Goal: Transaction & Acquisition: Purchase product/service

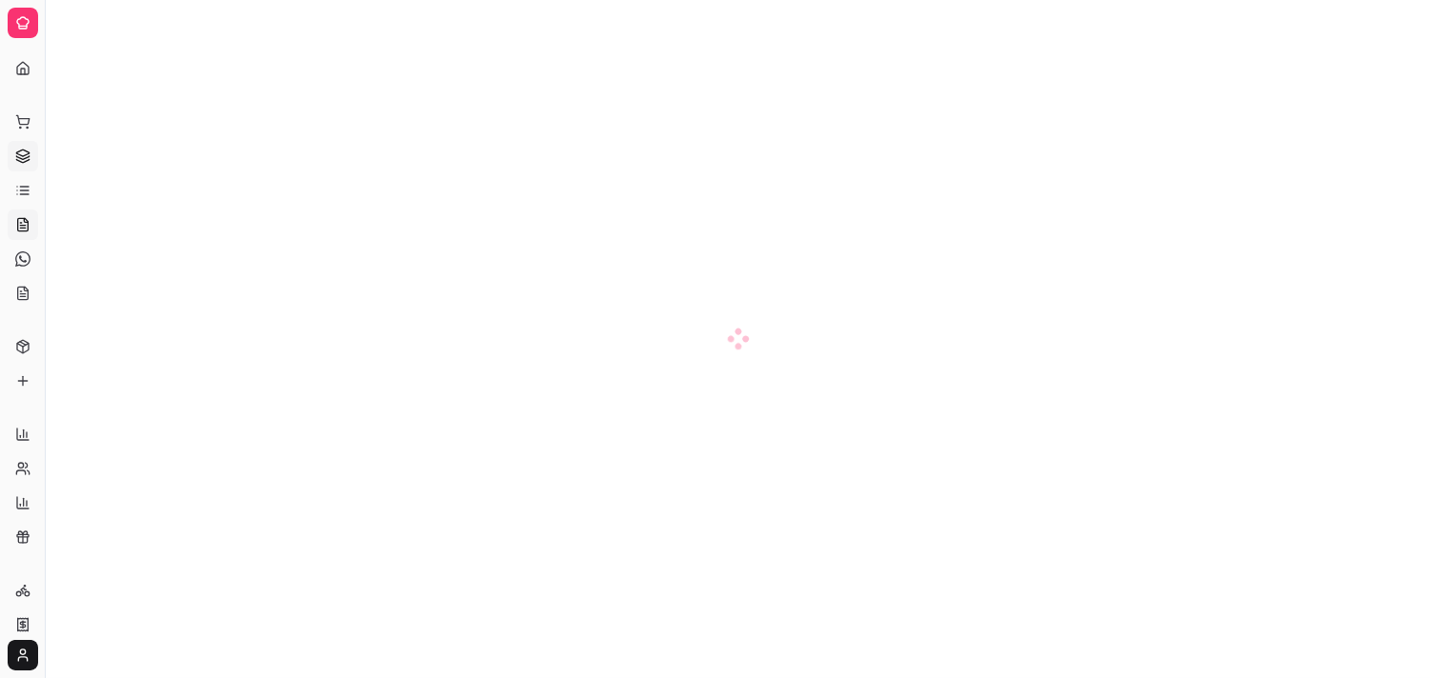
click at [29, 156] on icon at bounding box center [22, 153] width 12 height 7
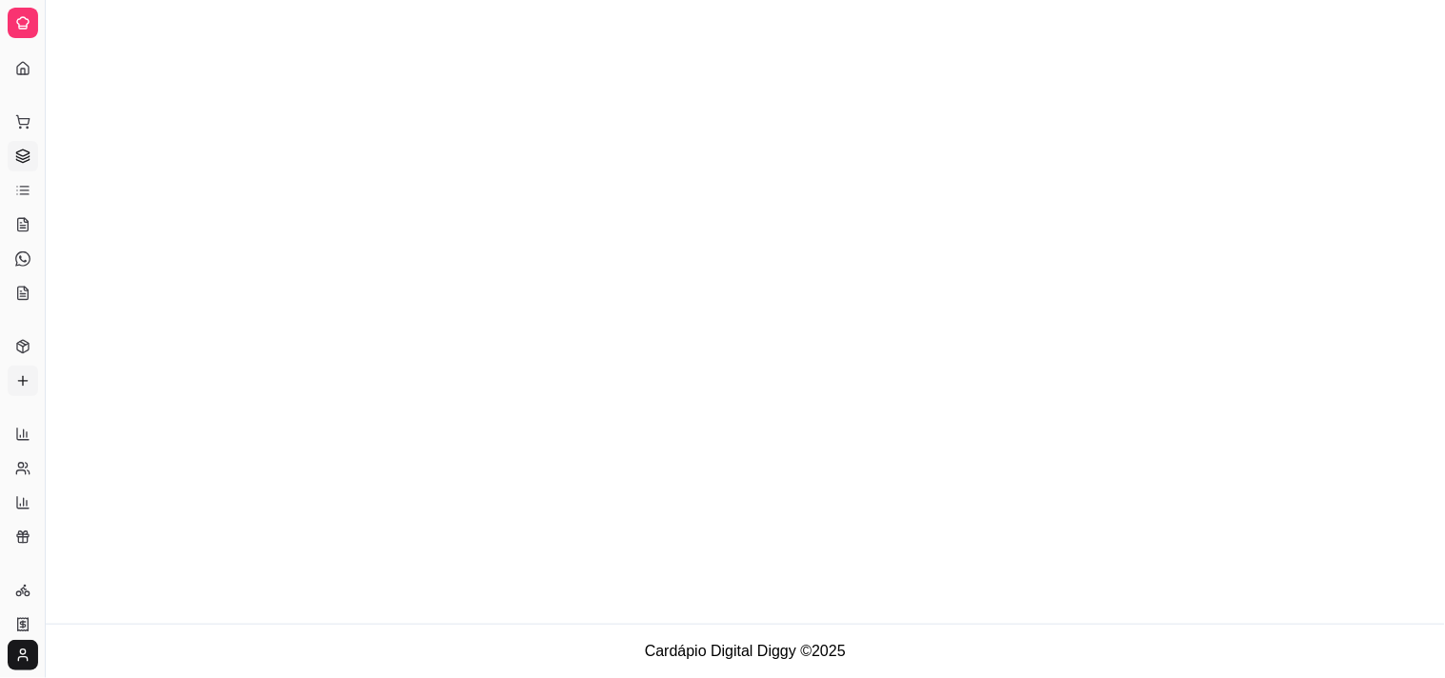
click at [26, 389] on icon at bounding box center [22, 380] width 15 height 15
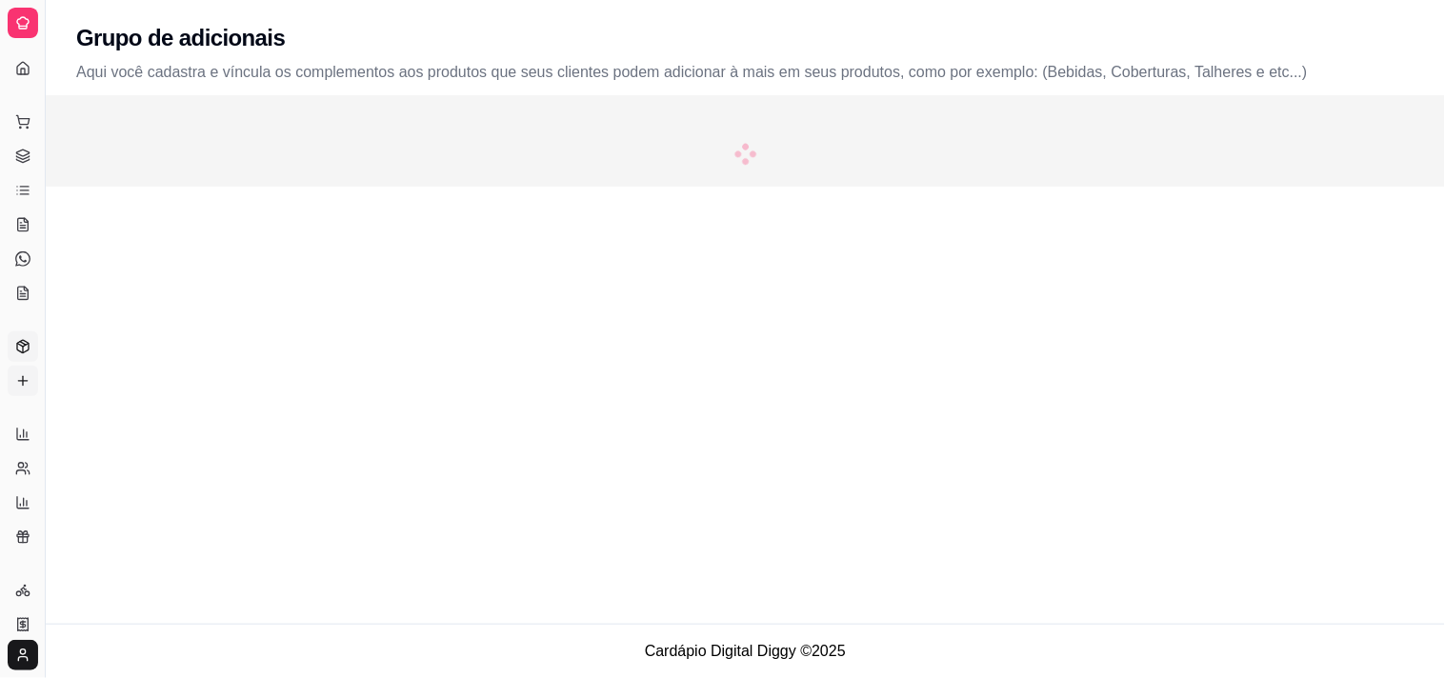
click at [30, 354] on icon at bounding box center [22, 346] width 15 height 15
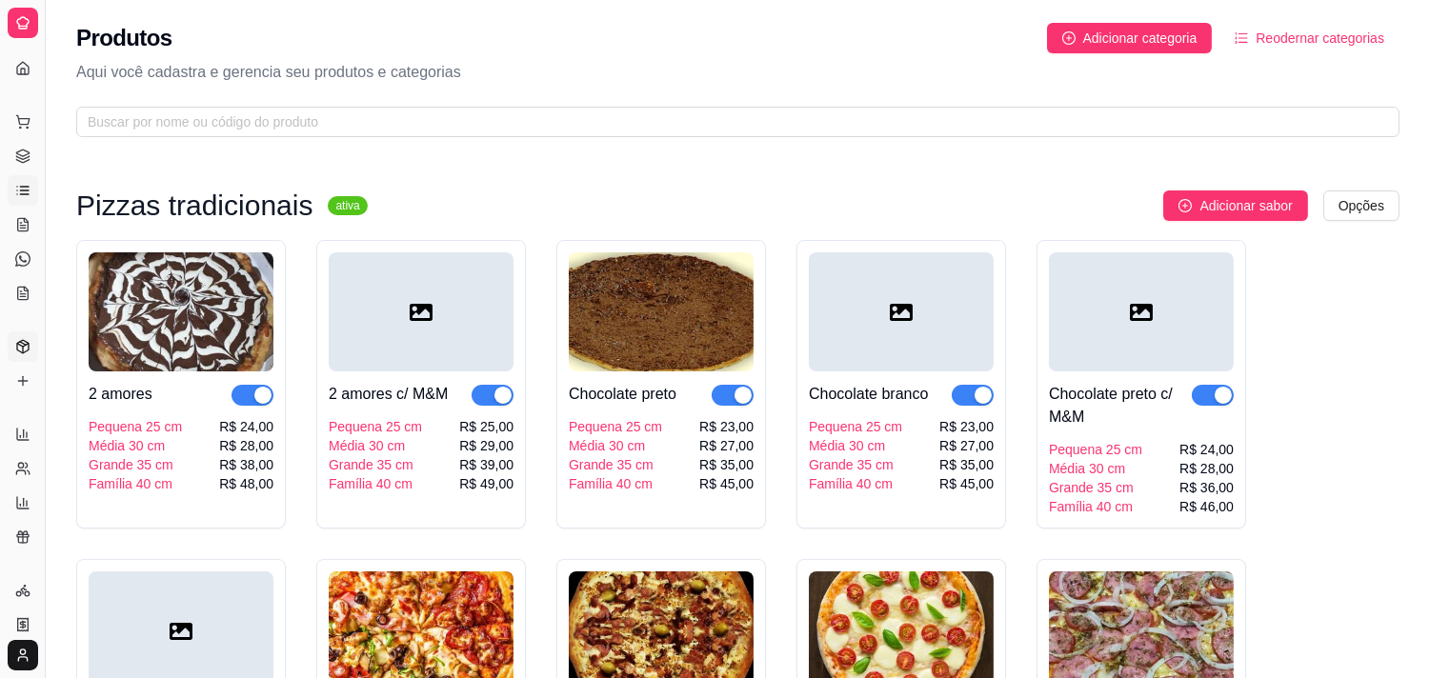
click at [38, 206] on link "Lista de Pedidos" at bounding box center [23, 190] width 30 height 30
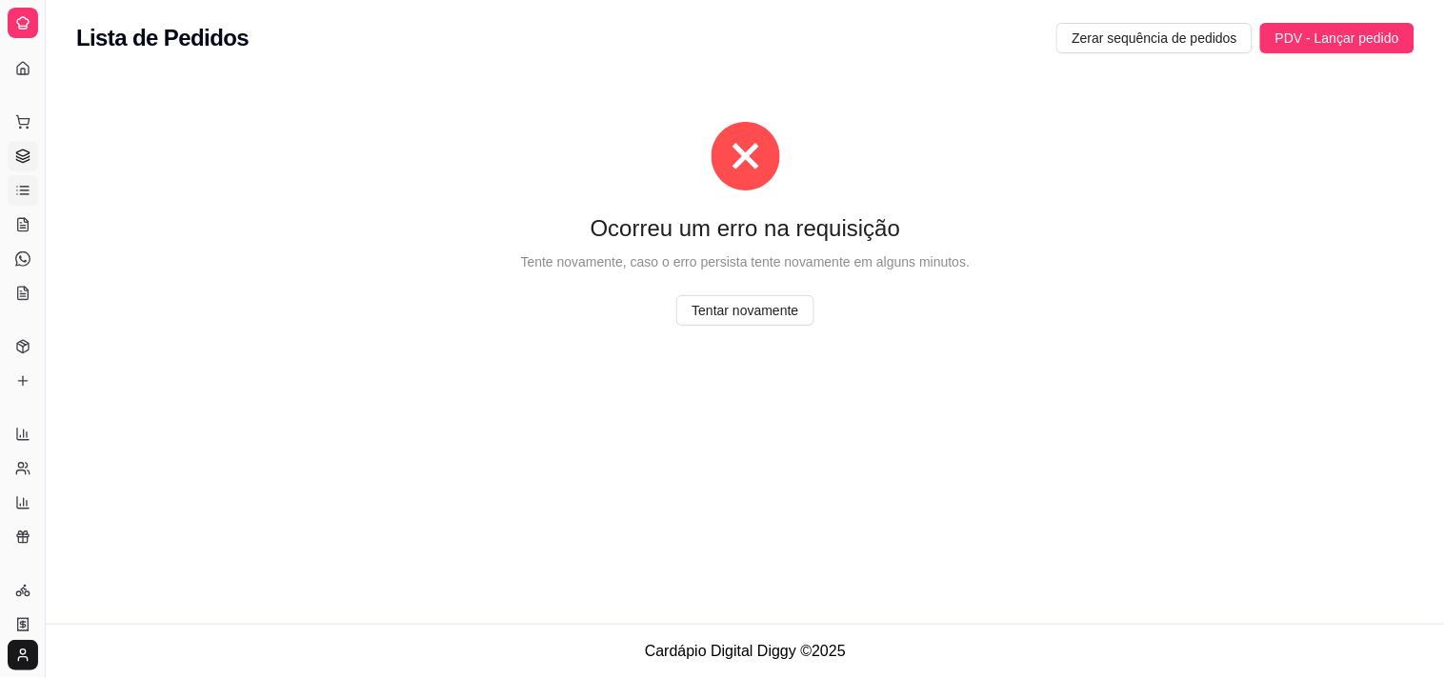
click at [21, 164] on icon at bounding box center [22, 156] width 15 height 15
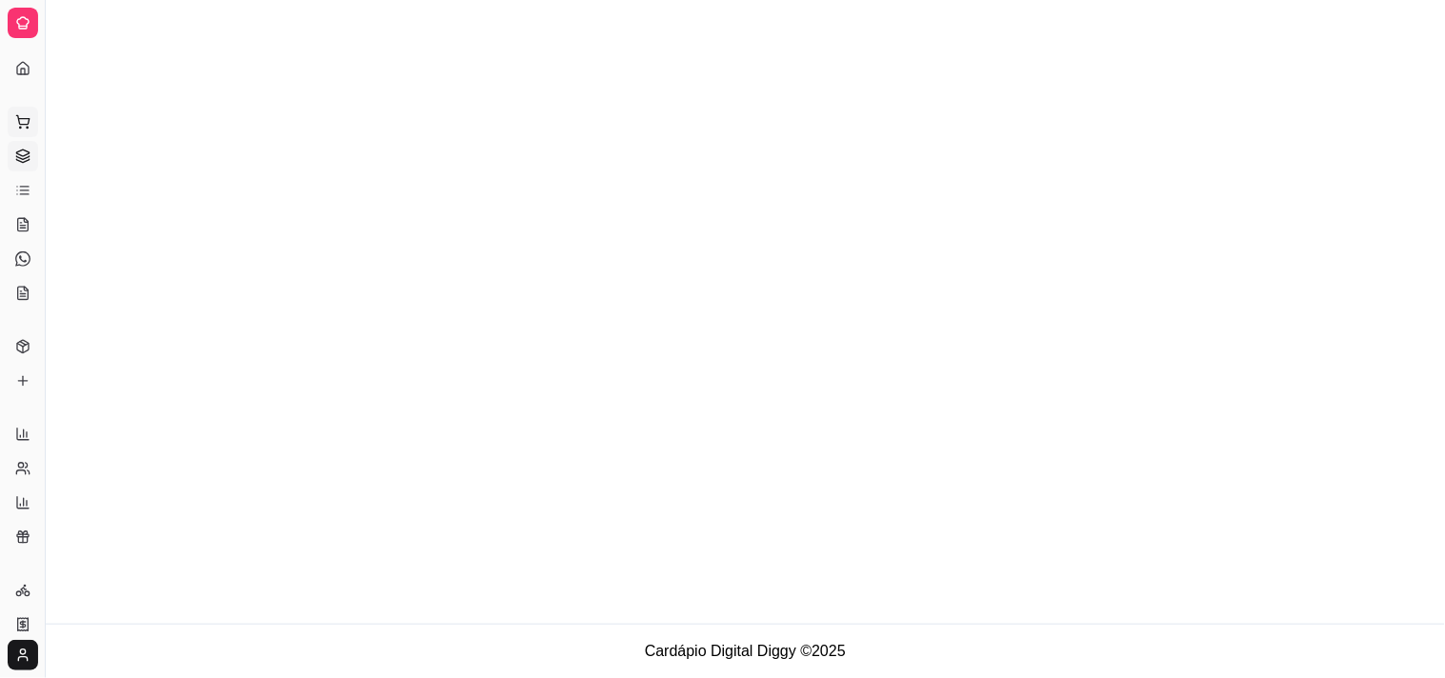
click at [30, 130] on icon at bounding box center [22, 121] width 15 height 15
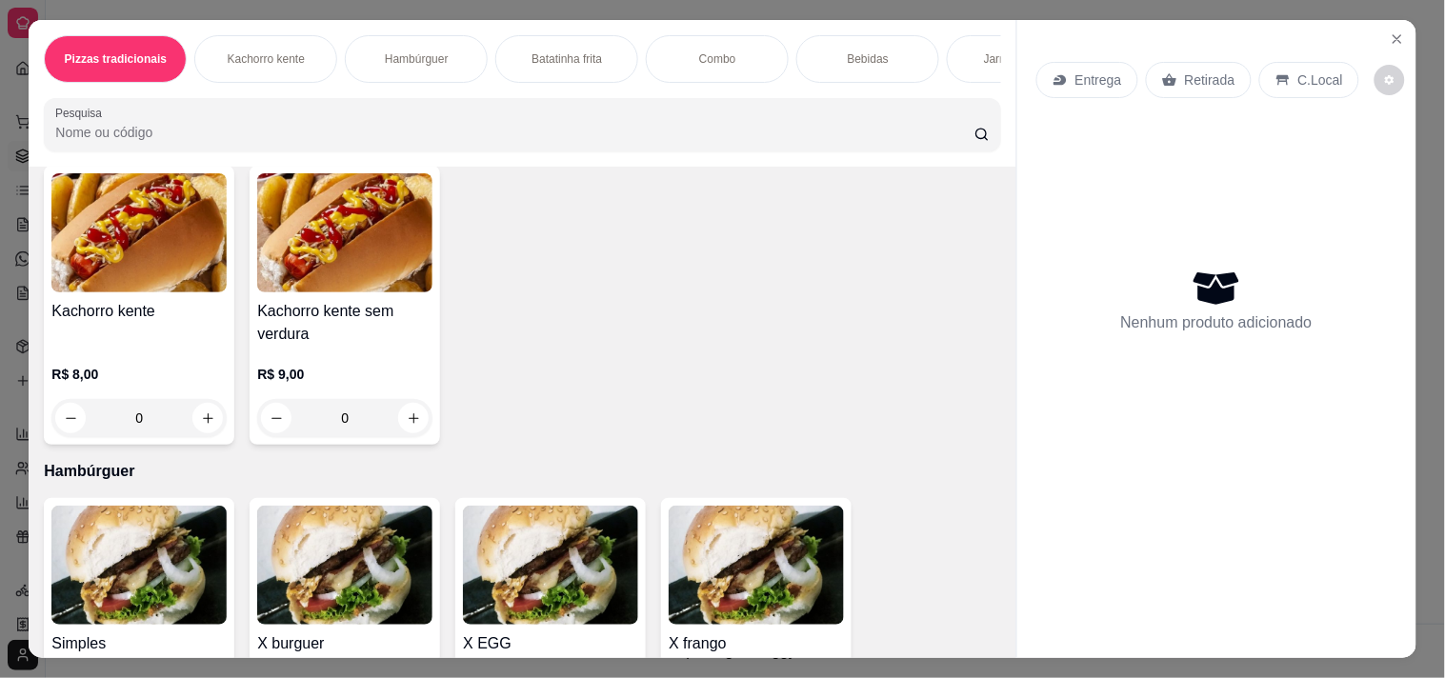
scroll to position [529, 0]
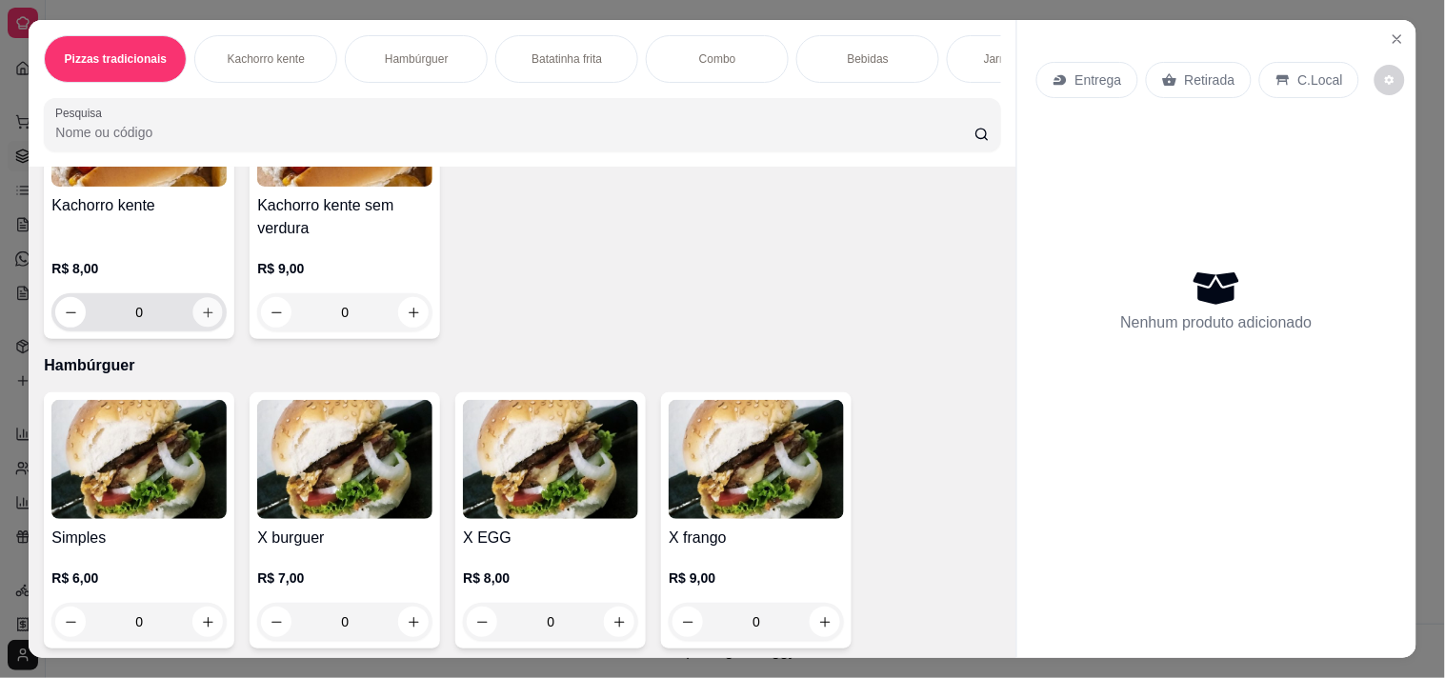
click at [193, 328] on button "increase-product-quantity" at bounding box center [208, 313] width 30 height 30
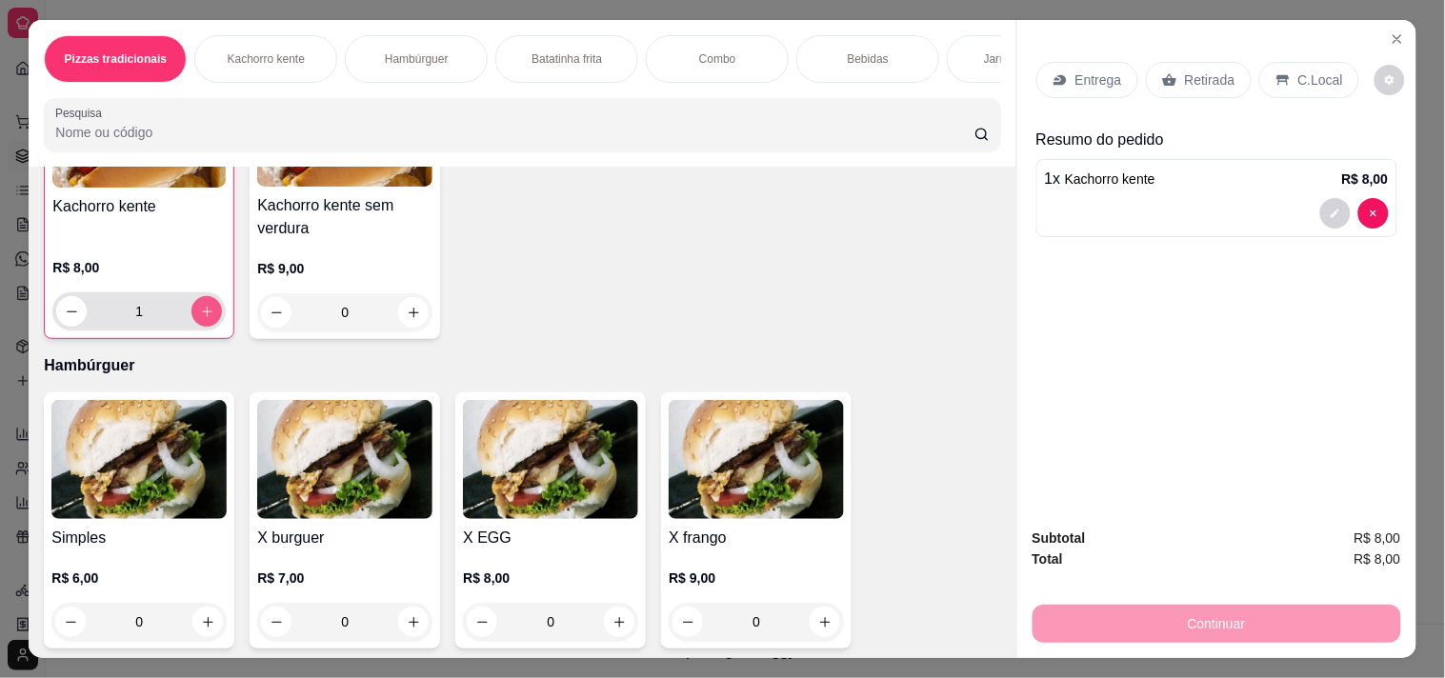
scroll to position [530, 0]
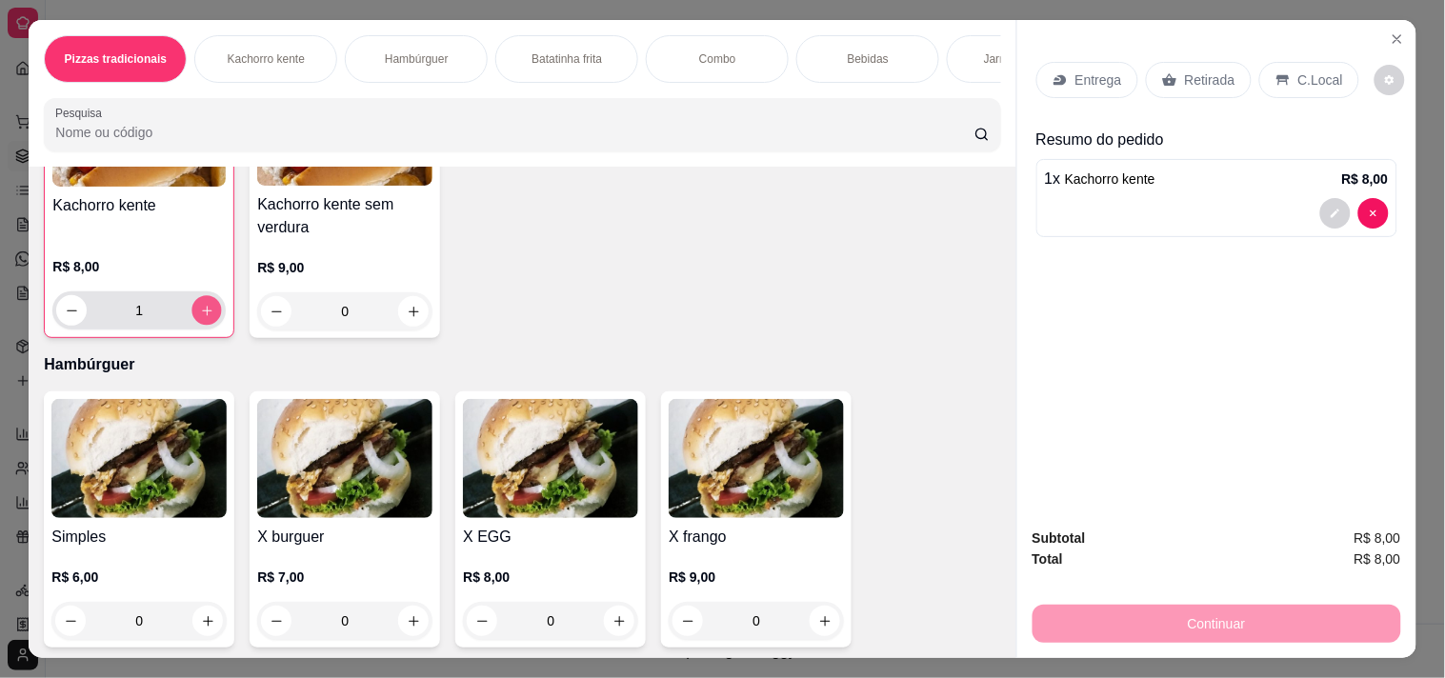
click at [200, 318] on icon "increase-product-quantity" at bounding box center [207, 311] width 14 height 14
type input "2"
click at [1226, 87] on p "Retirada" at bounding box center [1210, 80] width 50 height 19
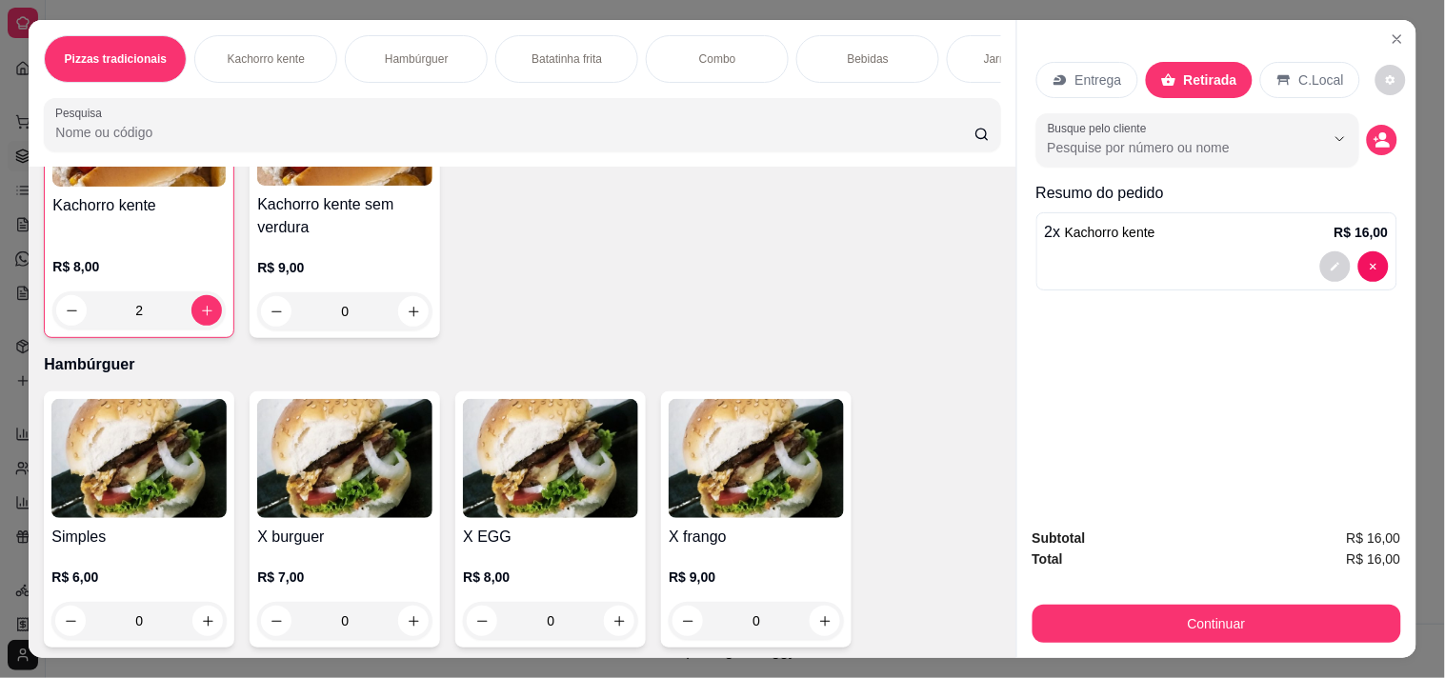
click at [1139, 79] on div "Entrega" at bounding box center [1088, 80] width 102 height 36
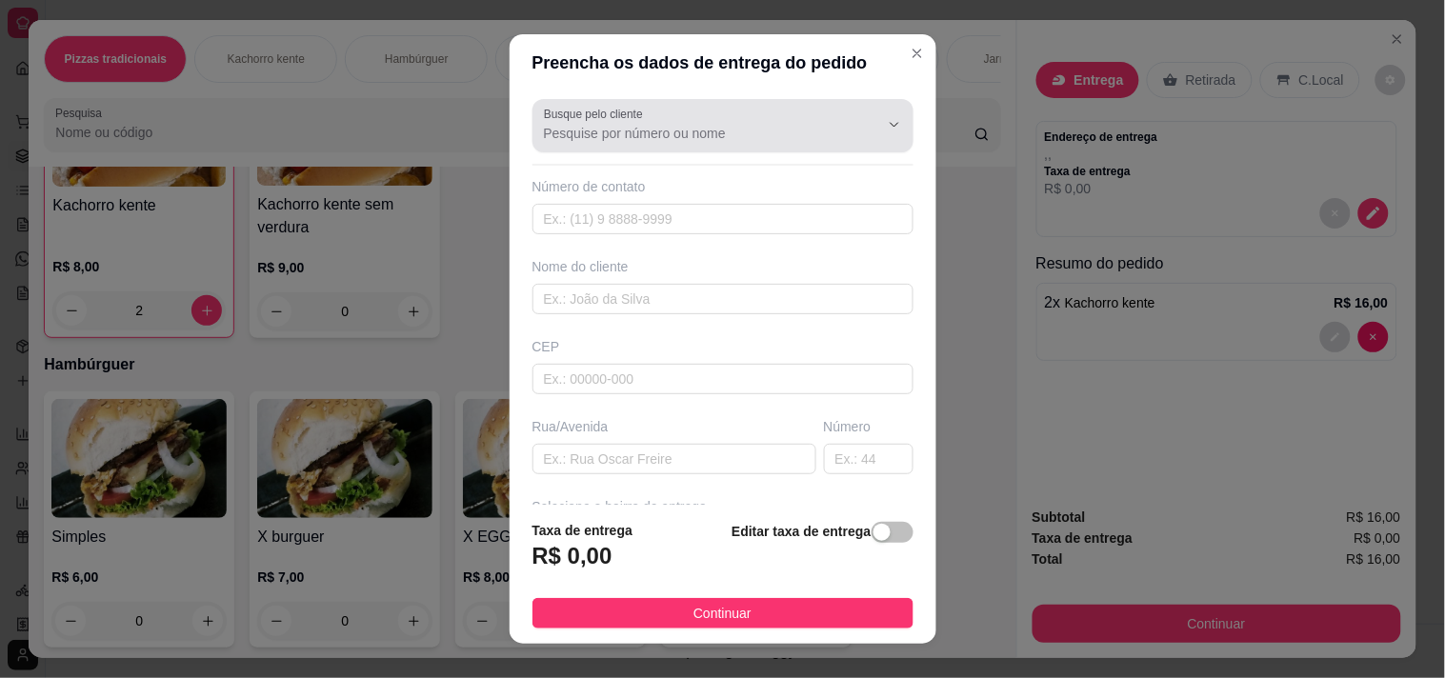
click at [676, 143] on input "Busque pelo cliente" at bounding box center [696, 133] width 305 height 19
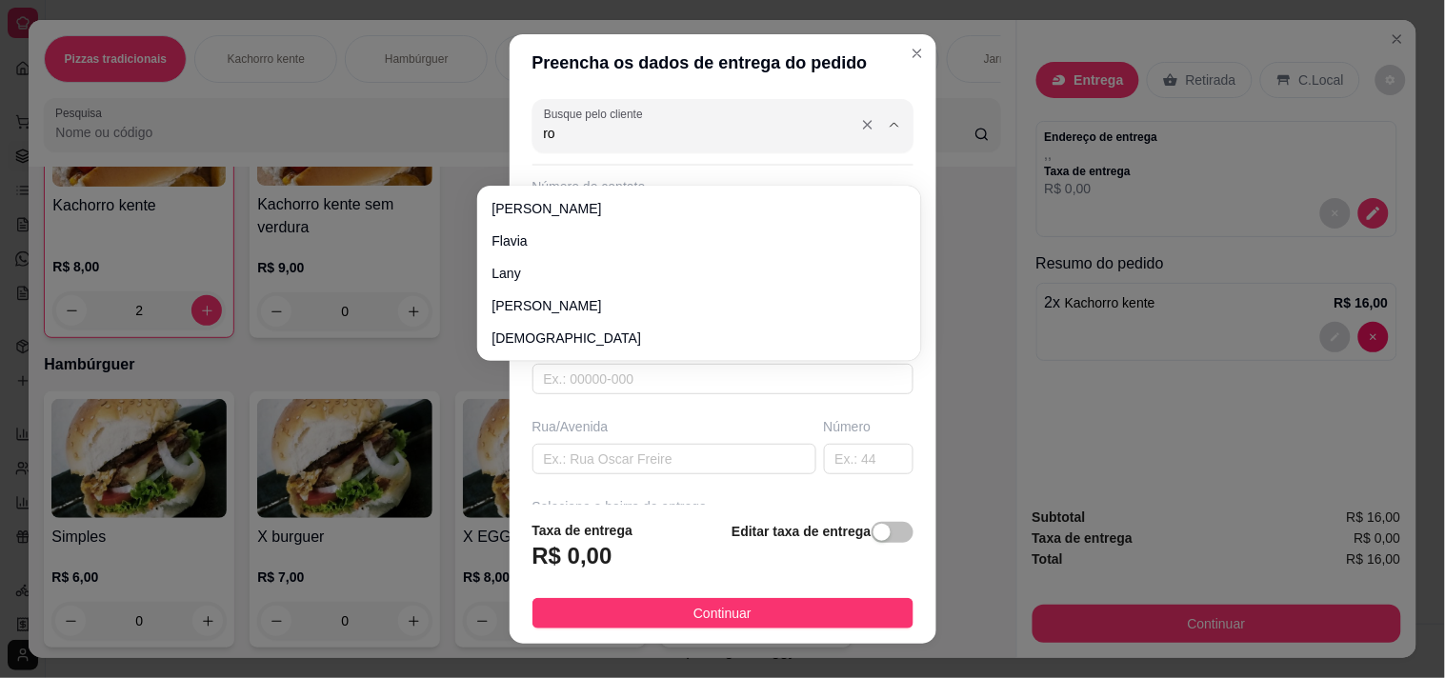
type input "r"
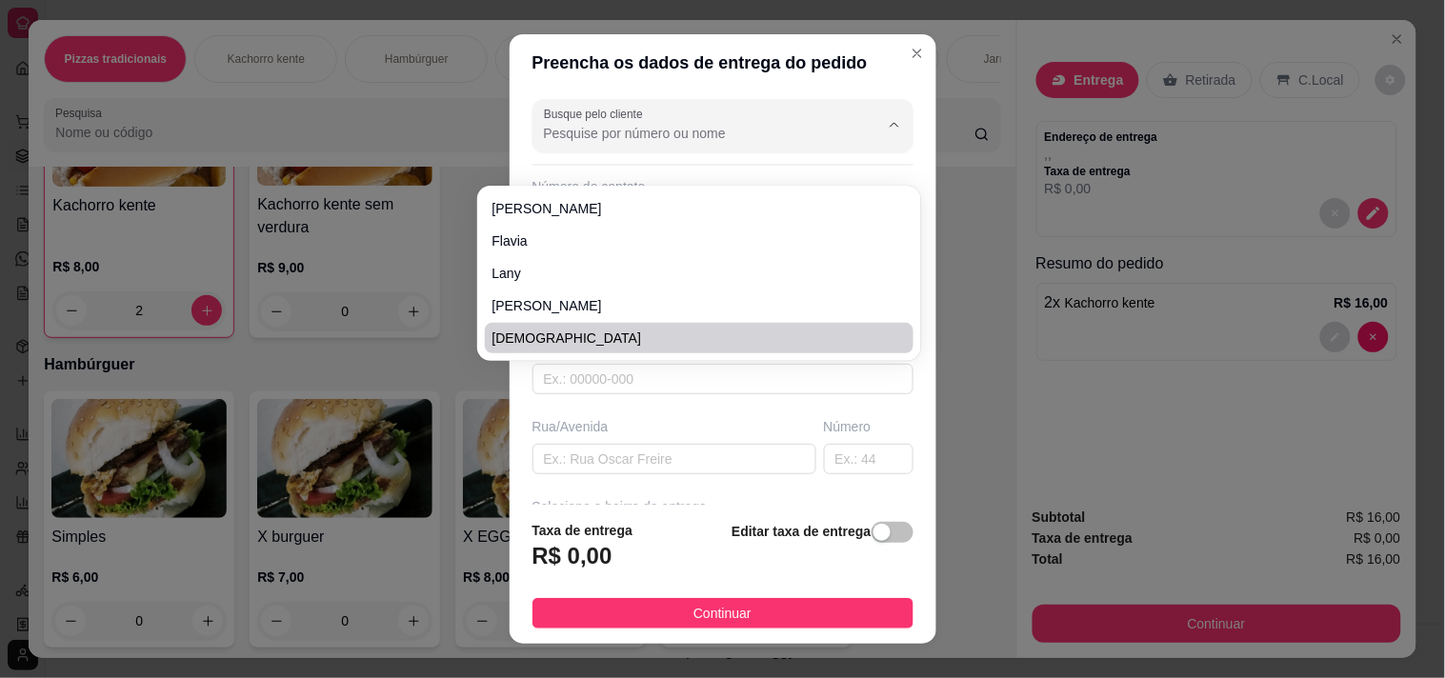
click at [914, 356] on div "CEP" at bounding box center [723, 346] width 381 height 19
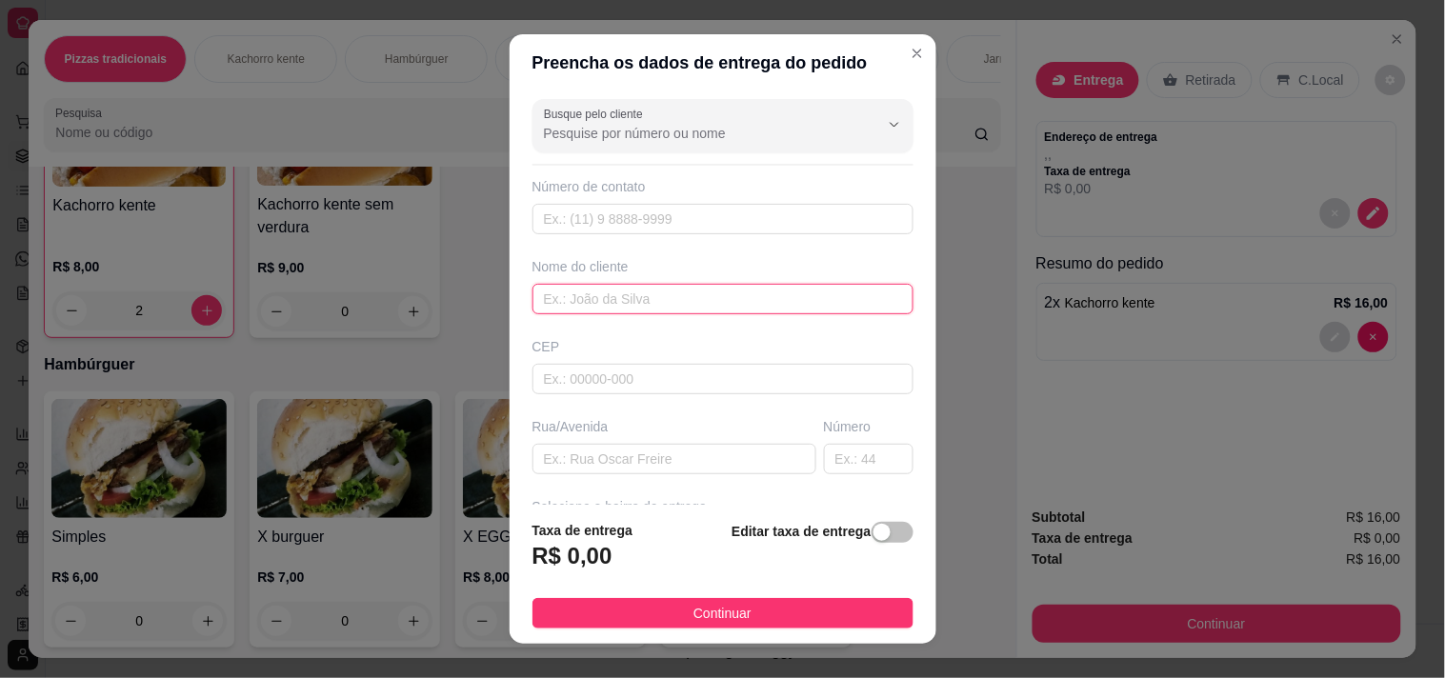
click at [539, 314] on input "text" at bounding box center [723, 299] width 381 height 30
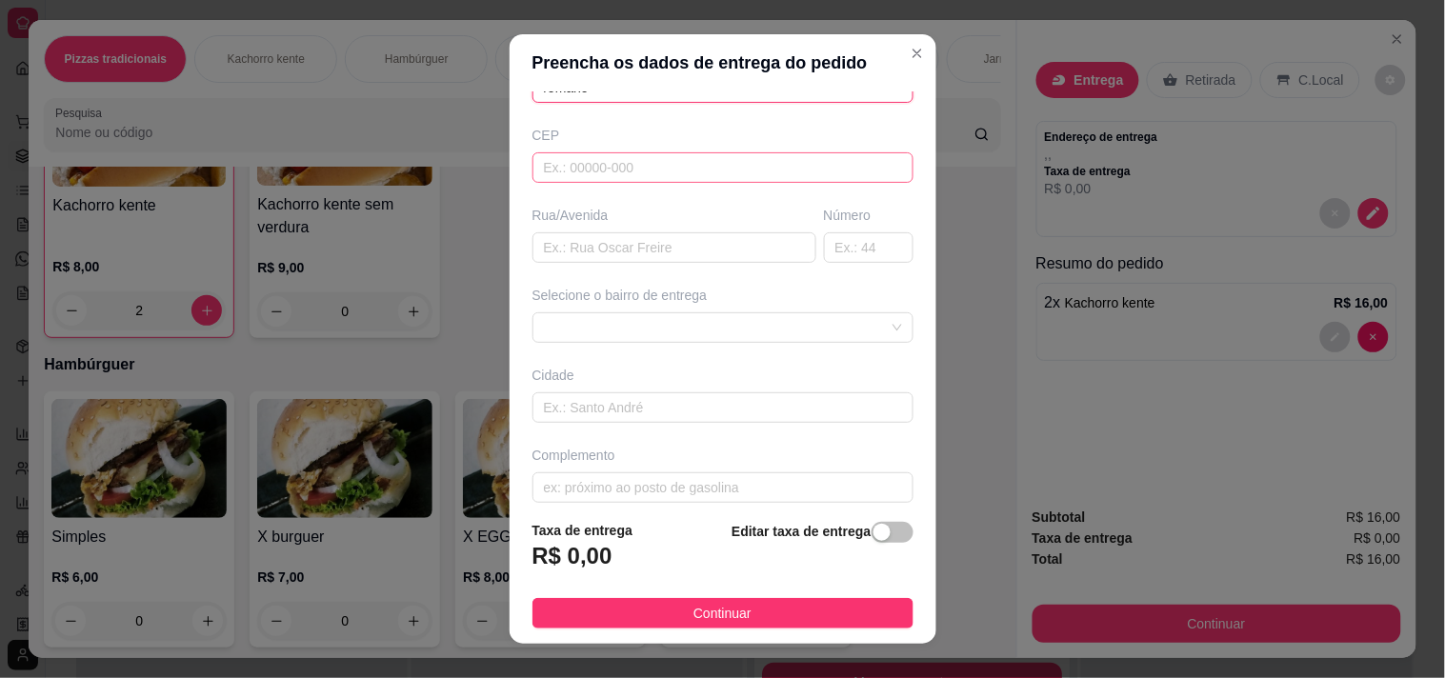
type input "romario"
click at [535, 183] on input "text" at bounding box center [723, 167] width 381 height 30
type input "58208000"
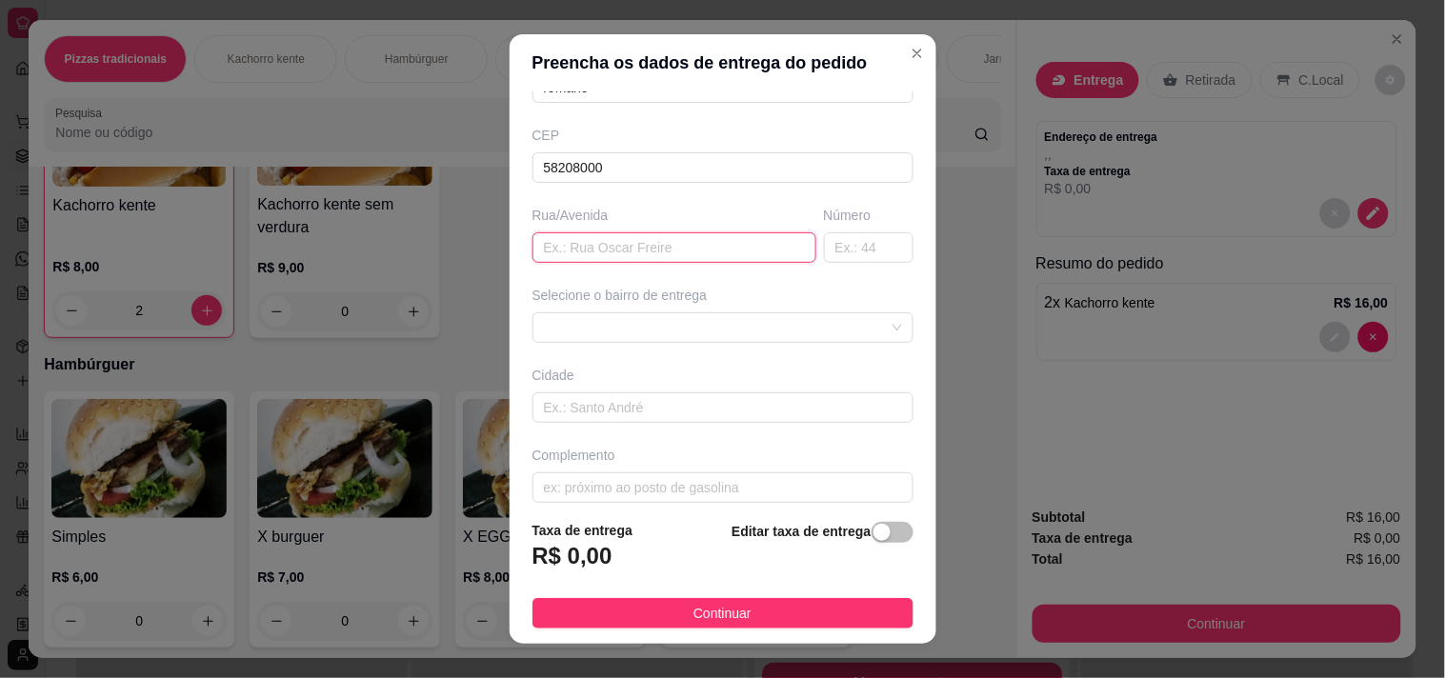
click at [555, 263] on input "text" at bounding box center [675, 247] width 284 height 30
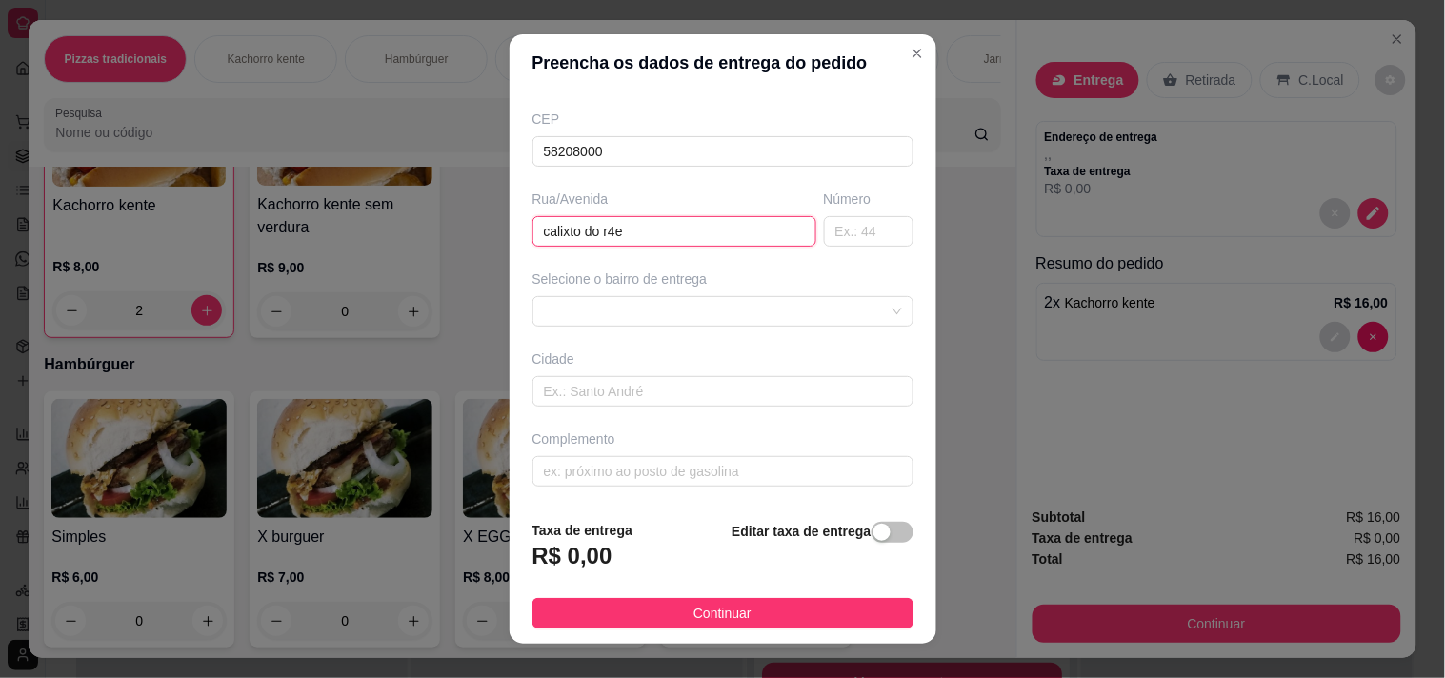
scroll to position [360, 0]
type input "calixto do rego"
click at [551, 376] on input "text" at bounding box center [723, 391] width 381 height 30
click at [586, 297] on span at bounding box center [723, 311] width 358 height 29
type input "cuitegi"
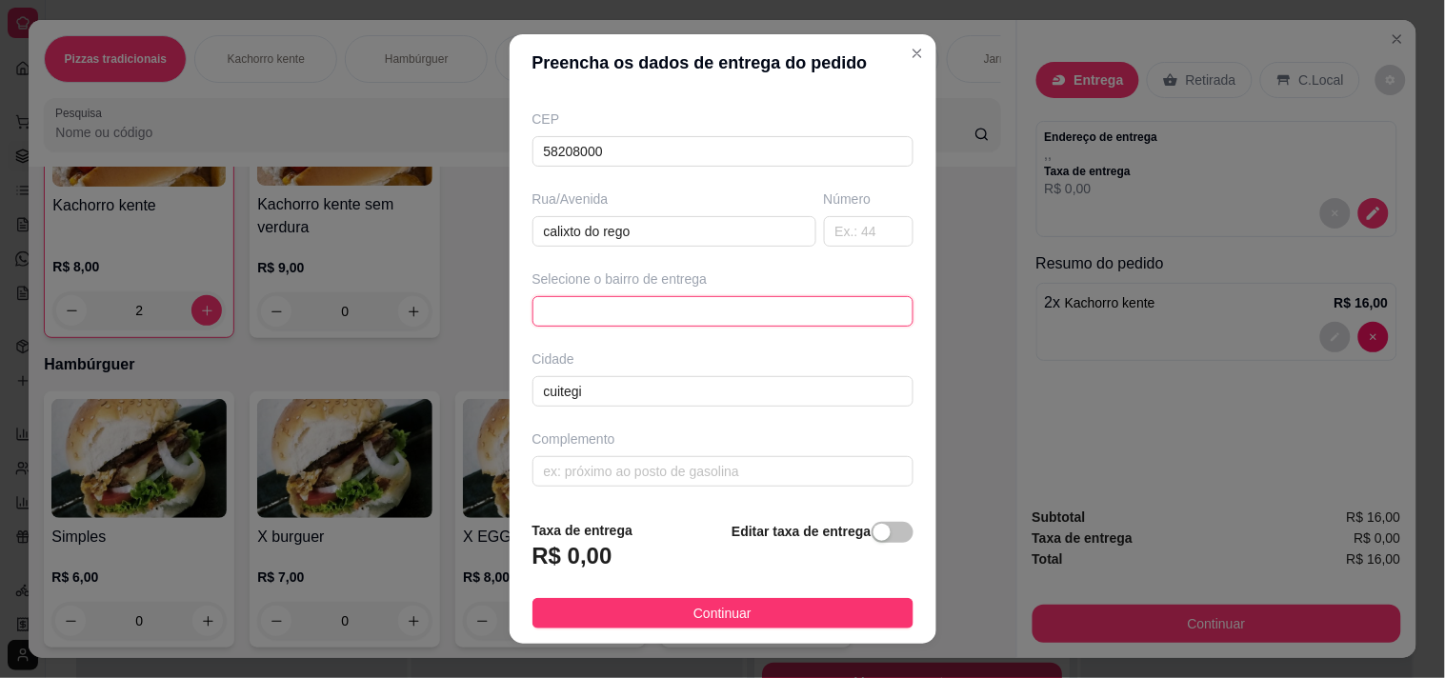
click at [555, 297] on span at bounding box center [723, 311] width 358 height 29
click at [544, 297] on span at bounding box center [723, 311] width 358 height 29
click at [559, 434] on div "Complemento" at bounding box center [723, 458] width 389 height 57
click at [575, 297] on span at bounding box center [723, 311] width 358 height 29
click at [605, 297] on span at bounding box center [723, 311] width 358 height 29
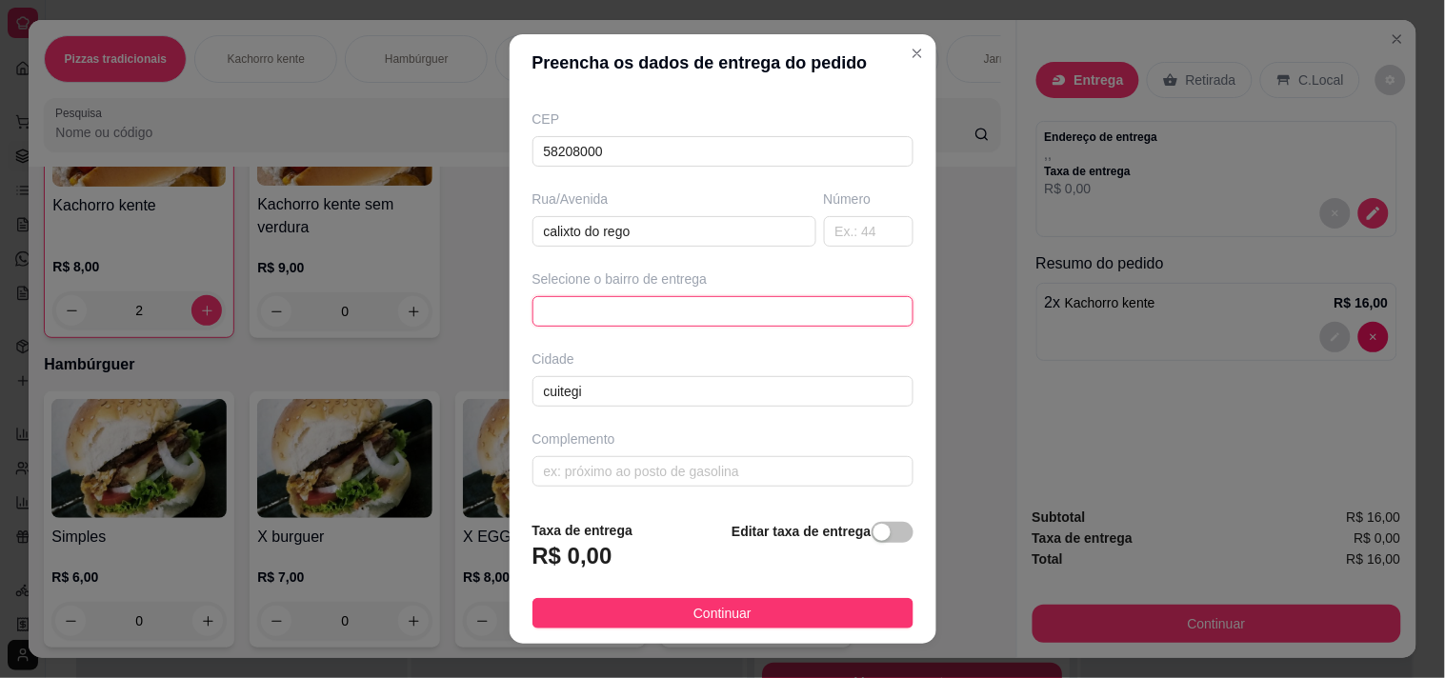
drag, startPoint x: 903, startPoint y: 282, endPoint x: 917, endPoint y: 267, distance: 20.3
click at [914, 296] on div at bounding box center [723, 311] width 381 height 30
click at [831, 270] on div "Selecione o bairro de entrega No data" at bounding box center [723, 298] width 389 height 57
click at [622, 297] on span at bounding box center [723, 311] width 358 height 29
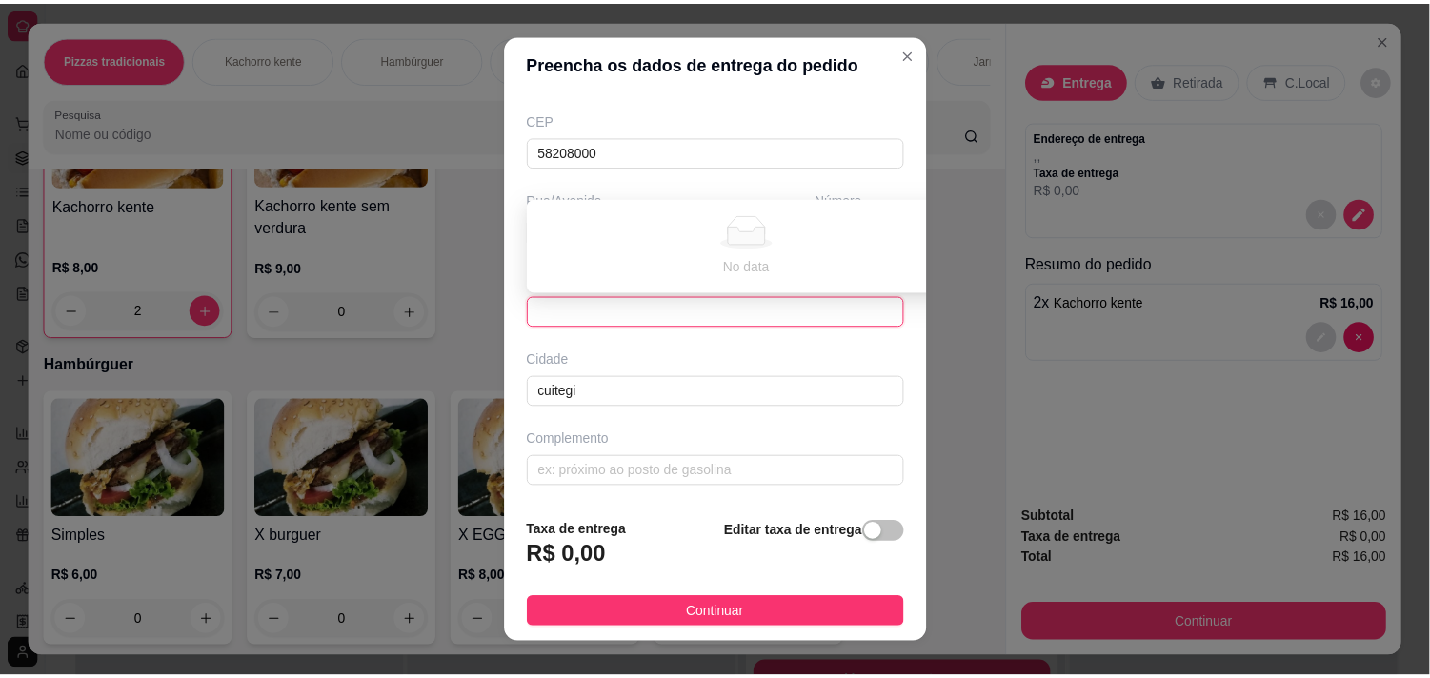
scroll to position [42, 0]
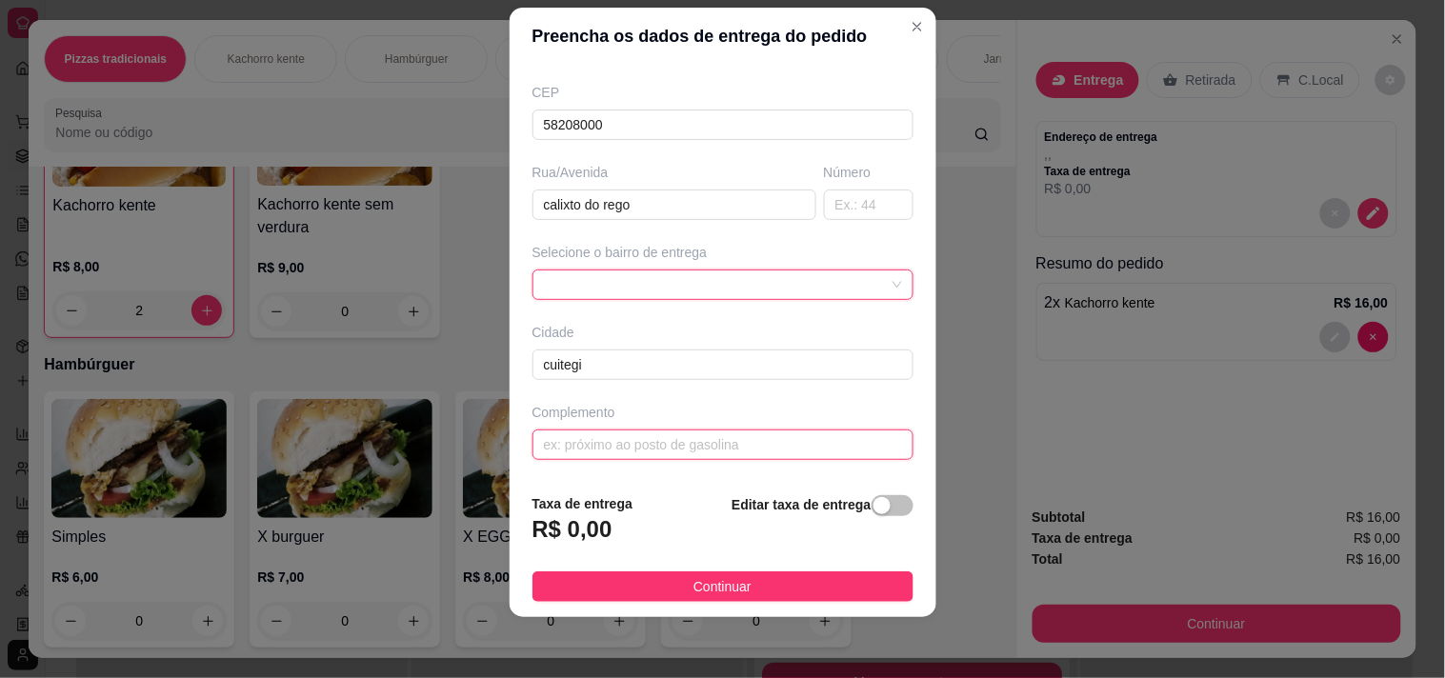
click at [556, 430] on input "text" at bounding box center [723, 445] width 381 height 30
click at [544, 271] on span at bounding box center [723, 285] width 358 height 29
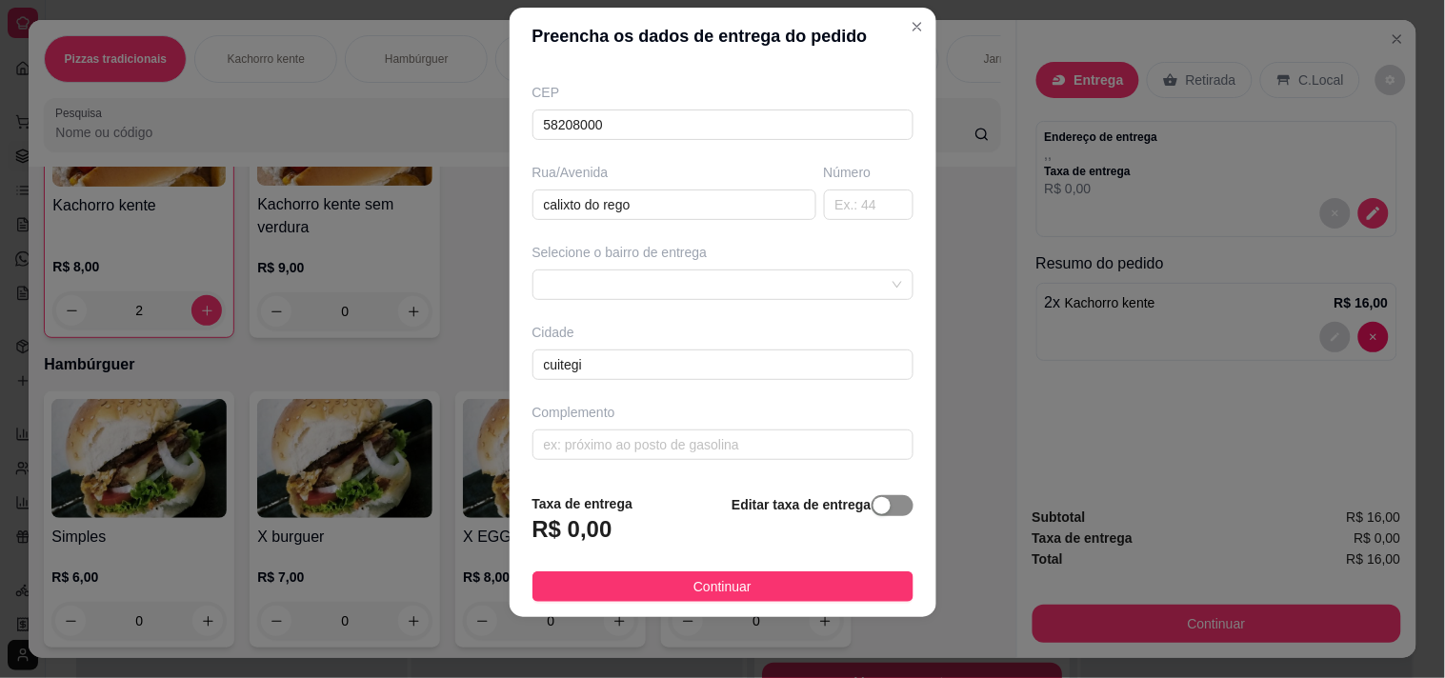
click at [891, 497] on div "button" at bounding box center [882, 505] width 17 height 17
click at [534, 519] on input "0,00" at bounding box center [636, 537] width 204 height 36
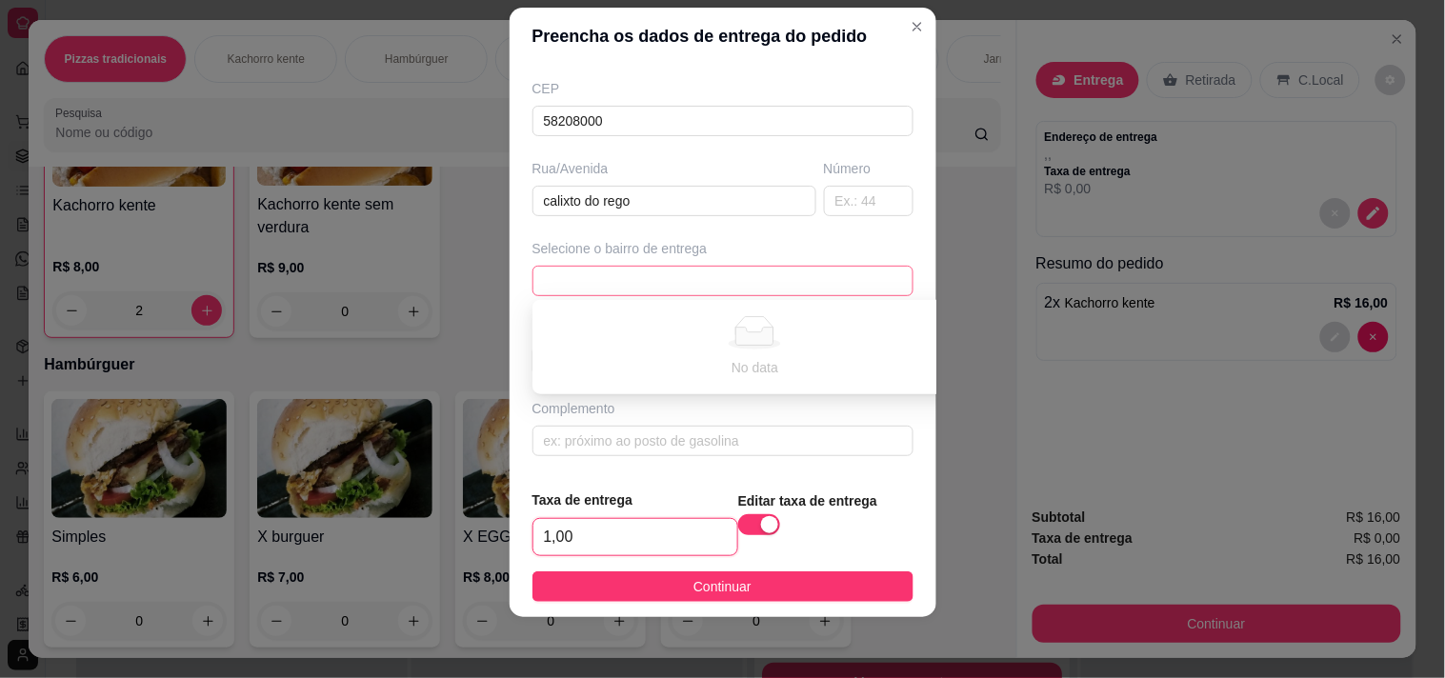
click at [558, 267] on span at bounding box center [723, 281] width 358 height 29
type input "1,00"
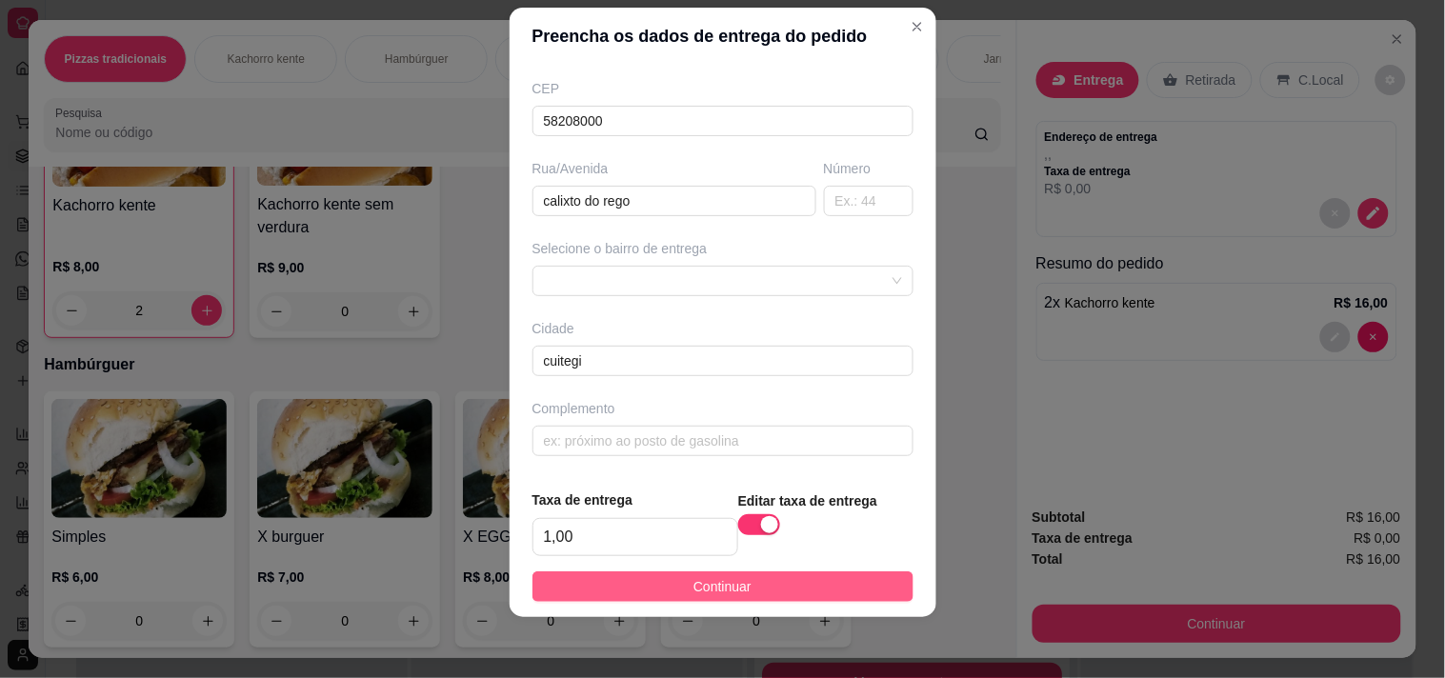
click at [657, 572] on button "Continuar" at bounding box center [723, 587] width 381 height 30
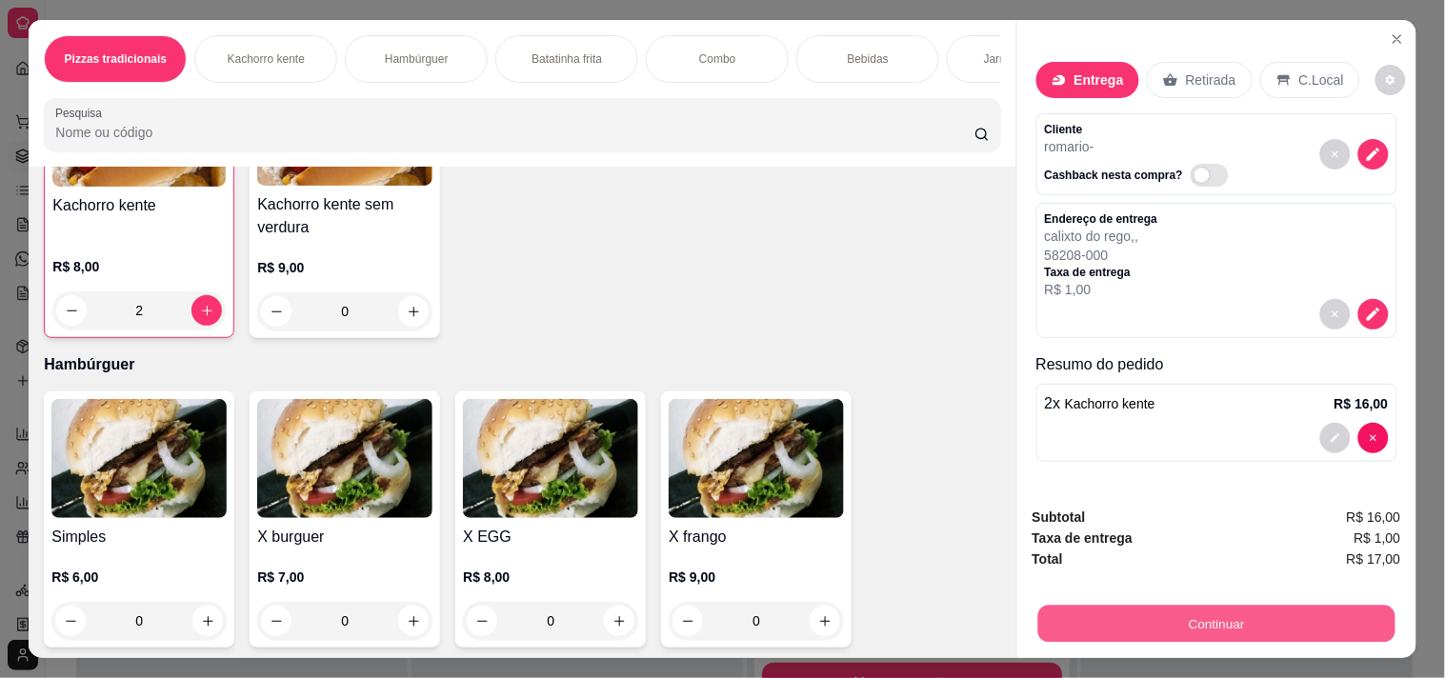
click at [1088, 605] on button "Continuar" at bounding box center [1216, 623] width 357 height 37
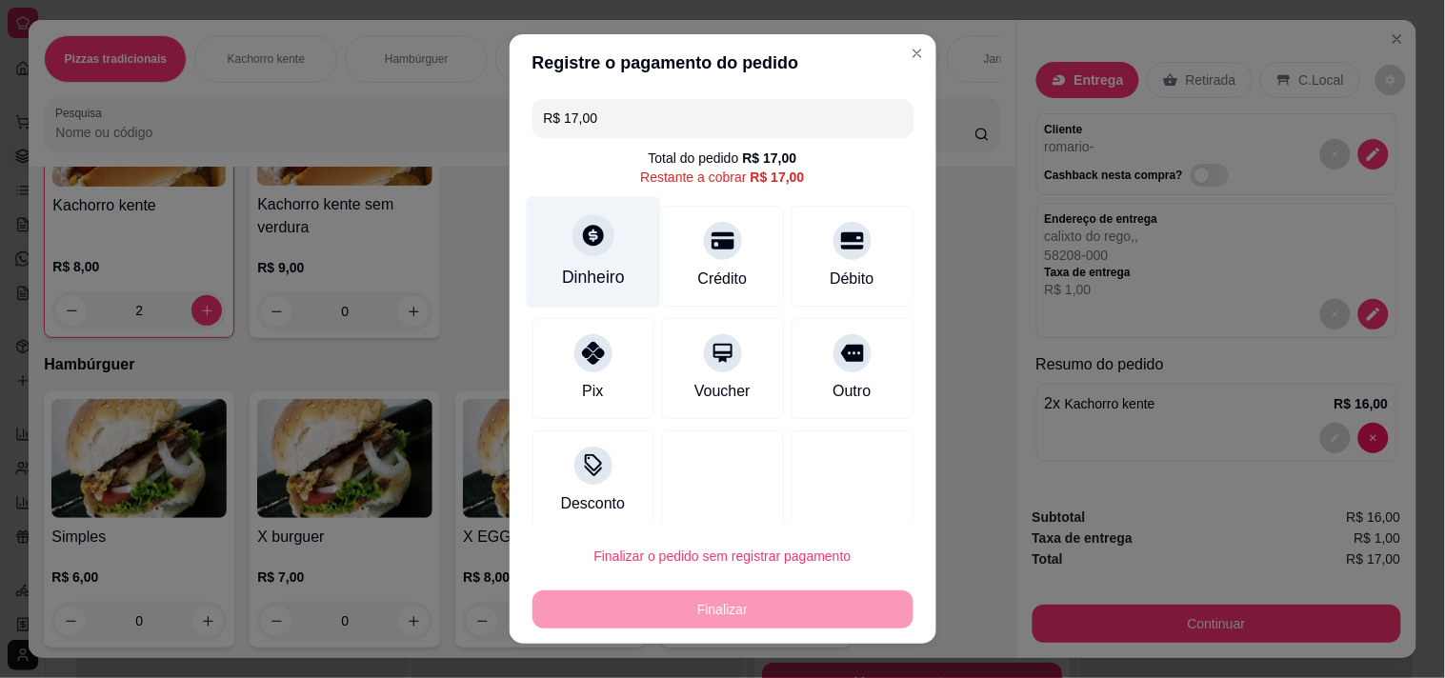
click at [562, 290] on div "Dinheiro" at bounding box center [593, 277] width 63 height 25
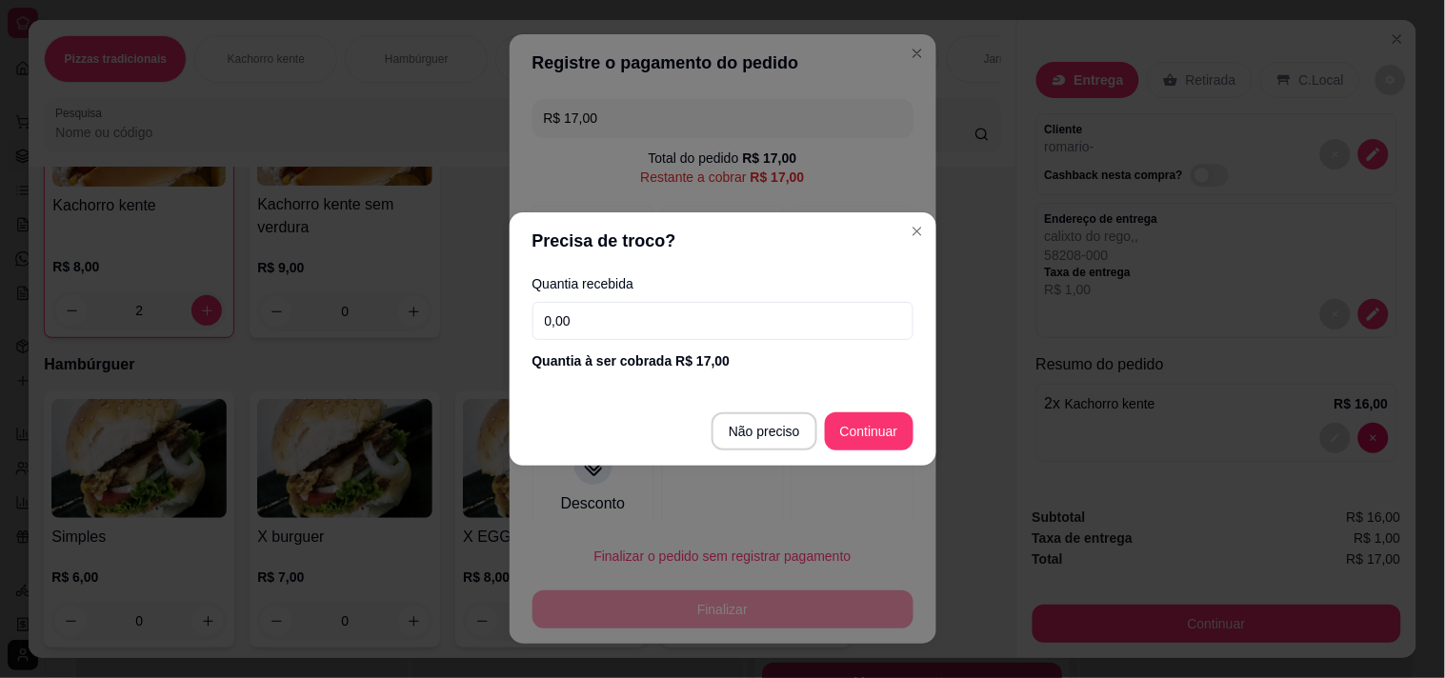
click at [540, 320] on input "0,00" at bounding box center [723, 321] width 381 height 38
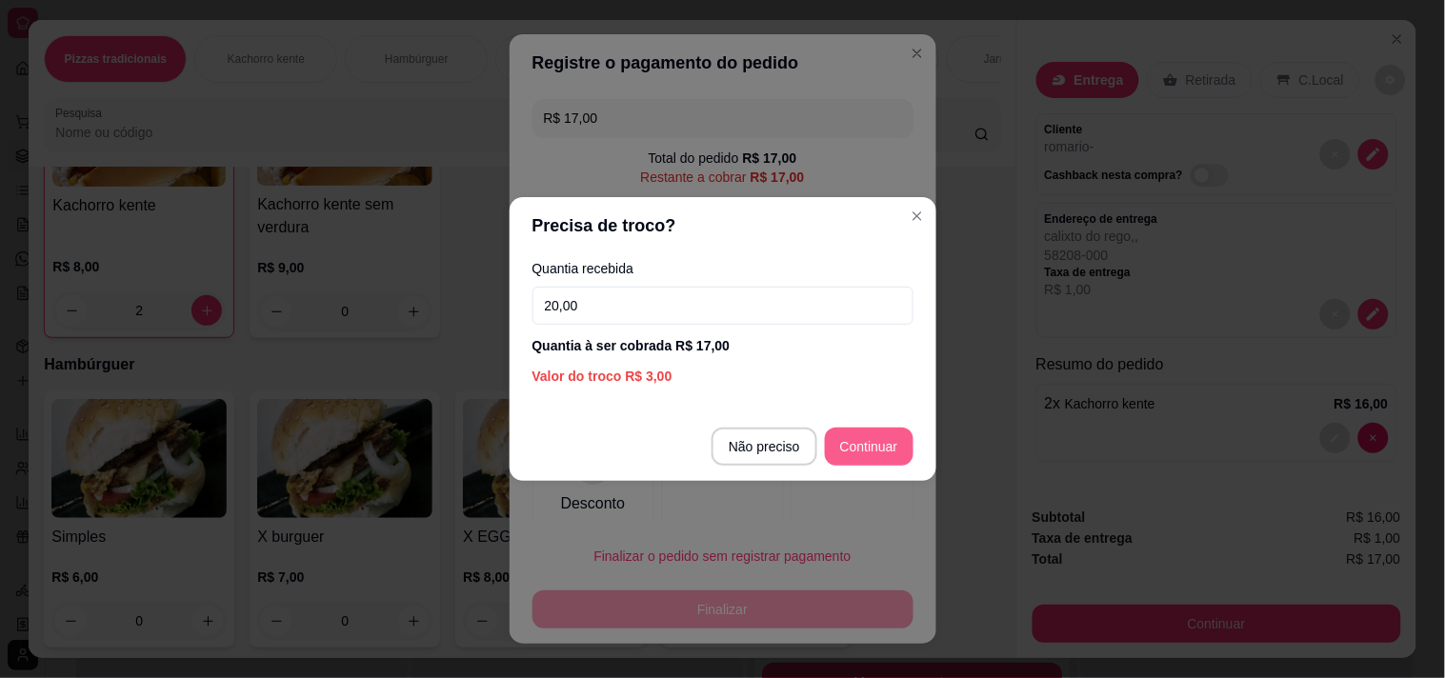
type input "20,00"
type input "R$ 0,00"
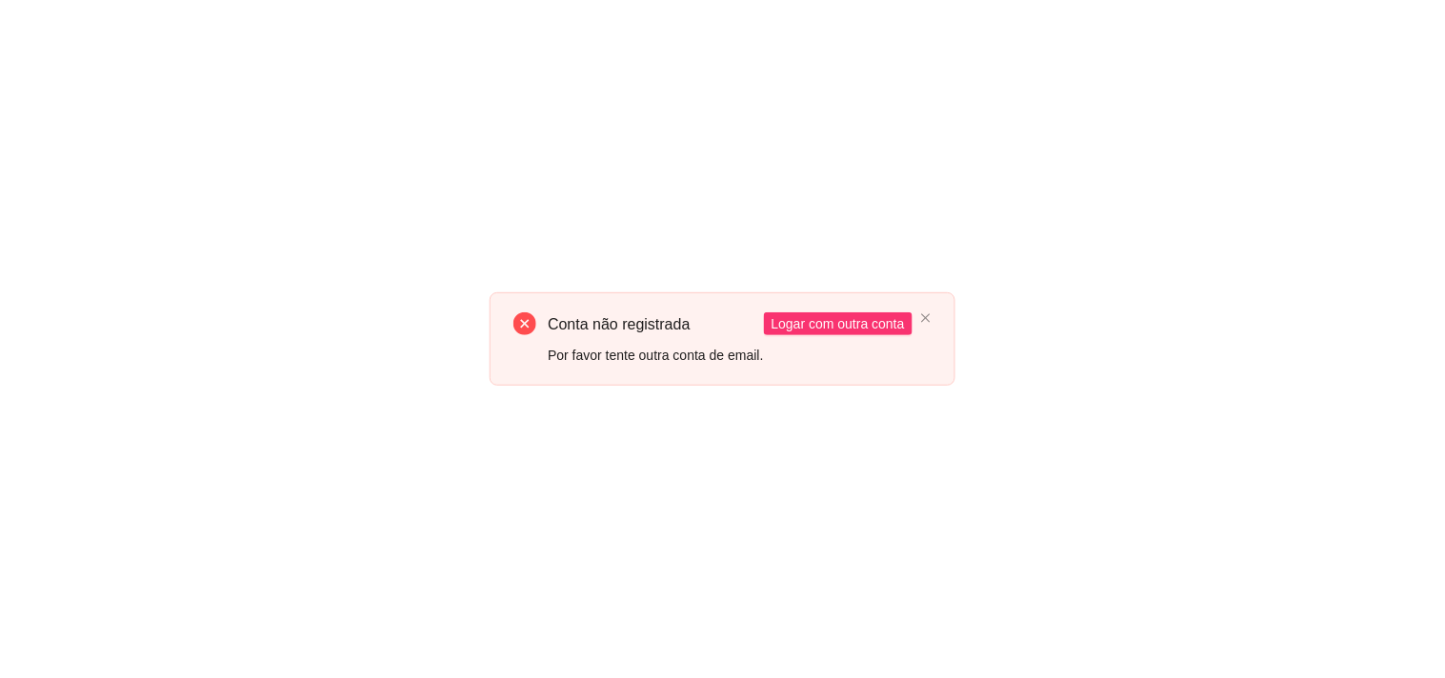
click at [532, 324] on icon "close-circle" at bounding box center [525, 324] width 23 height 23
click at [528, 322] on icon "close-circle" at bounding box center [525, 324] width 23 height 23
click at [535, 316] on icon "close-circle" at bounding box center [525, 324] width 23 height 23
click at [801, 329] on span "Logar com outra conta" at bounding box center [838, 323] width 133 height 21
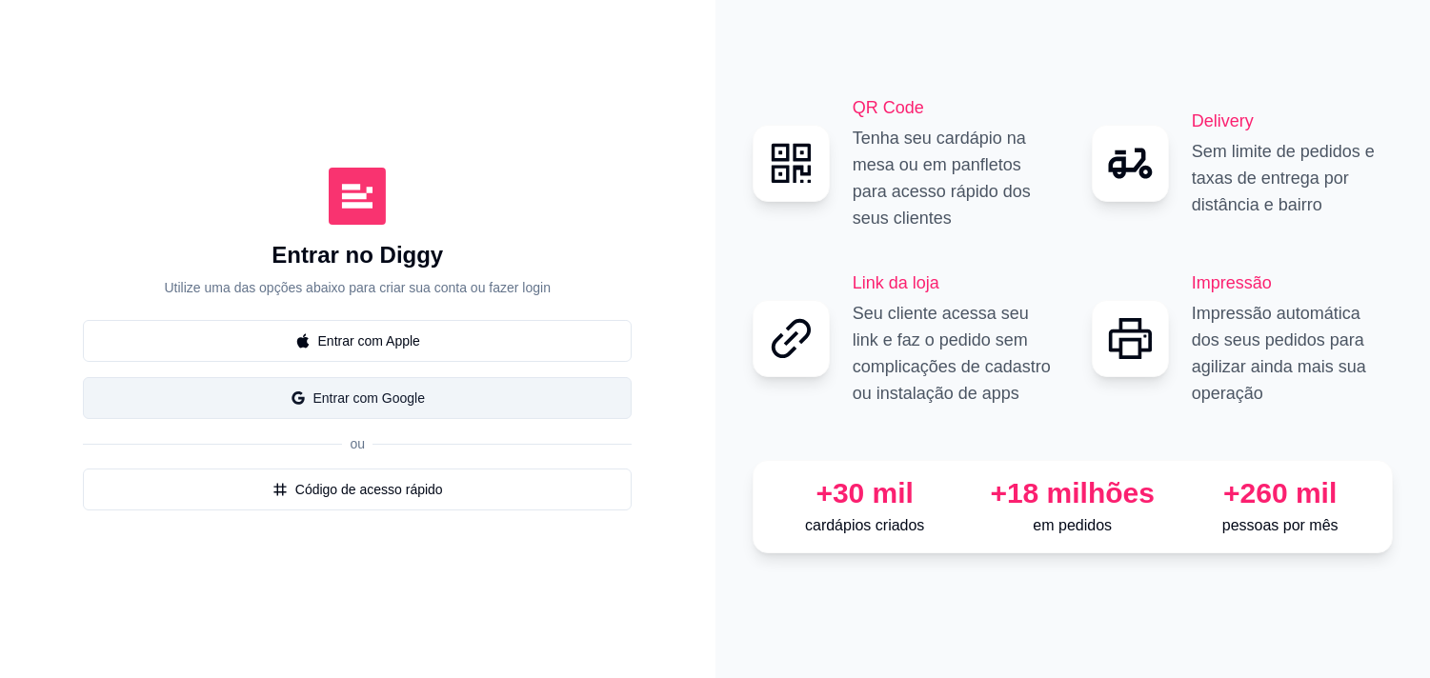
click at [378, 419] on button "Entrar com Google" at bounding box center [357, 398] width 549 height 42
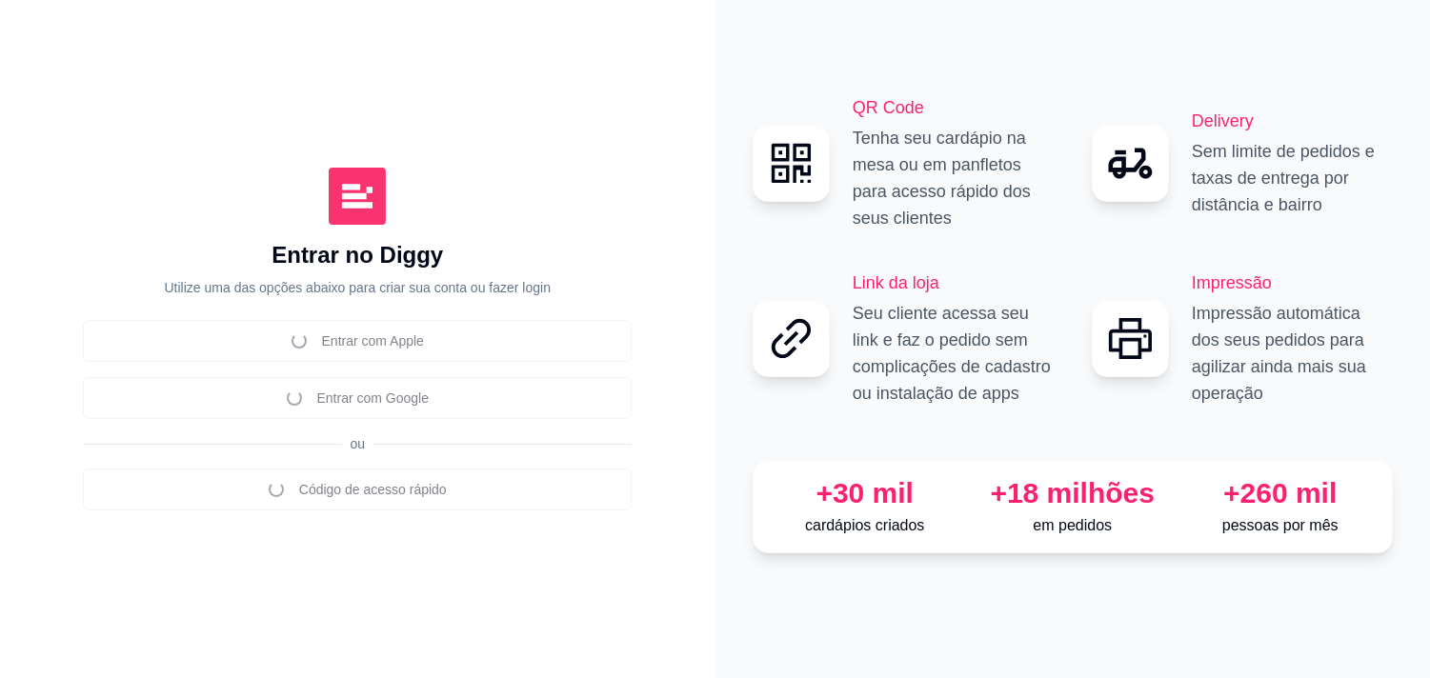
scroll to position [152, 0]
